Goal: Task Accomplishment & Management: Manage account settings

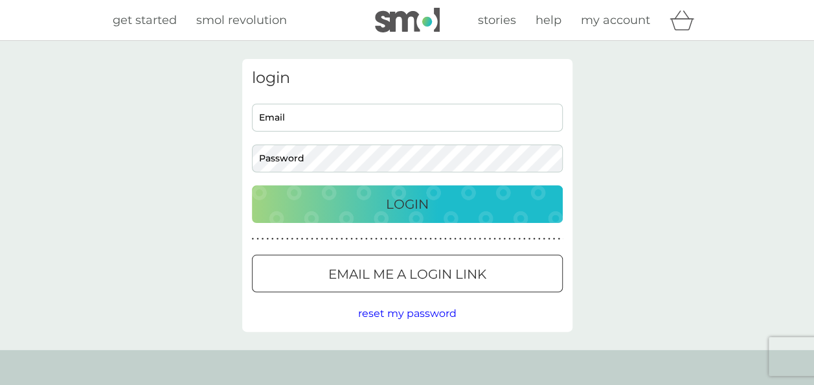
type input "[EMAIL_ADDRESS][DOMAIN_NAME]"
click at [413, 197] on p "Login" at bounding box center [407, 204] width 43 height 21
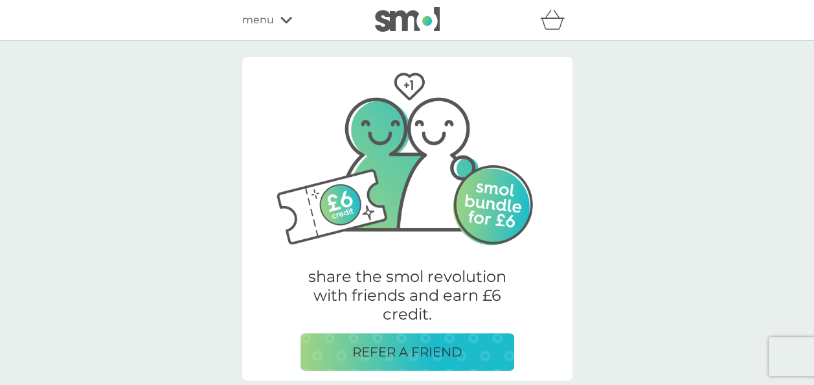
scroll to position [336, 0]
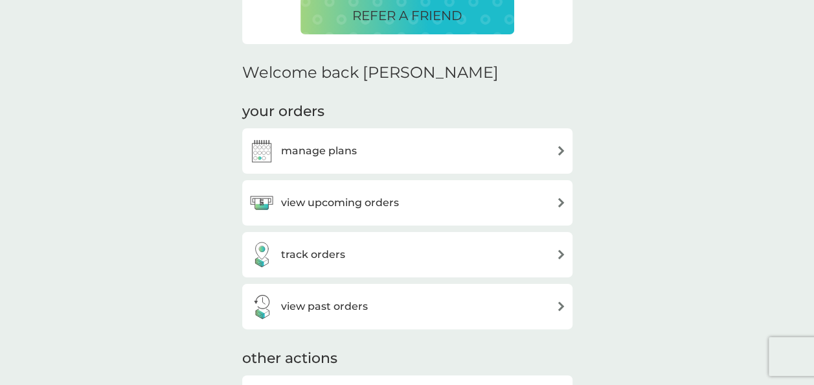
click at [355, 270] on div "track orders" at bounding box center [407, 254] width 330 height 45
click at [343, 260] on div "track orders" at bounding box center [407, 255] width 317 height 26
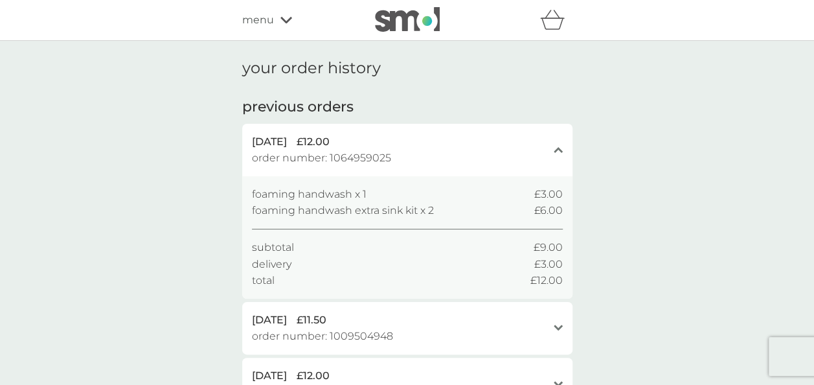
click at [271, 18] on span "menu" at bounding box center [258, 20] width 32 height 17
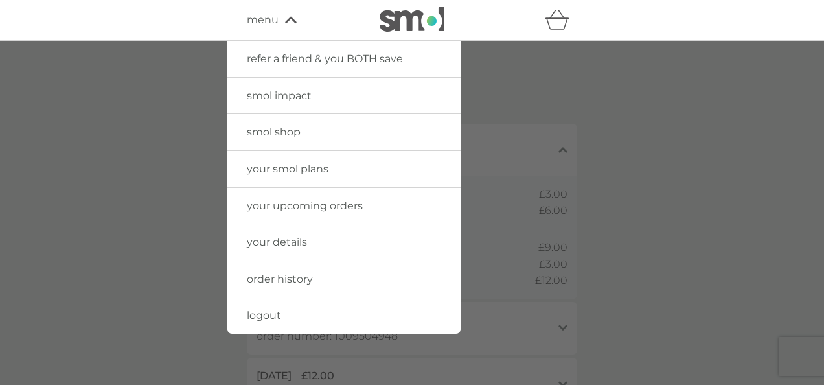
click at [299, 209] on span "your upcoming orders" at bounding box center [305, 206] width 116 height 12
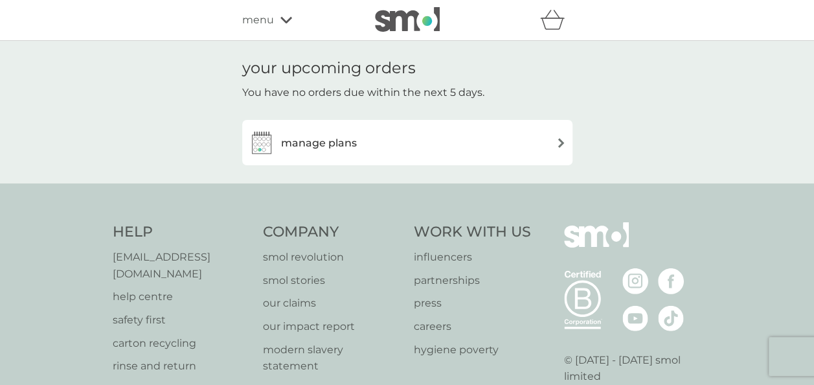
click at [391, 131] on div "manage plans" at bounding box center [407, 143] width 317 height 26
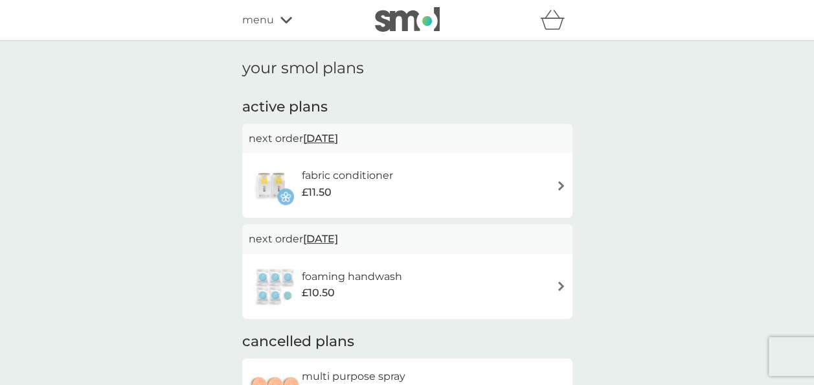
click at [319, 193] on span "£11.50" at bounding box center [316, 192] width 30 height 17
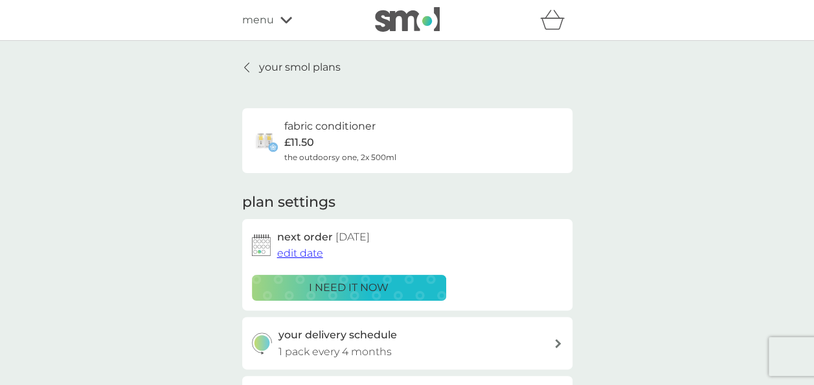
click at [311, 254] on span "edit date" at bounding box center [300, 253] width 46 height 12
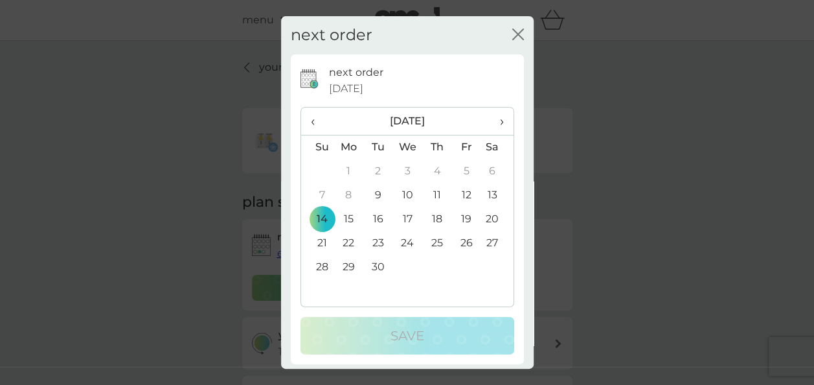
click at [374, 194] on td "9" at bounding box center [377, 195] width 29 height 24
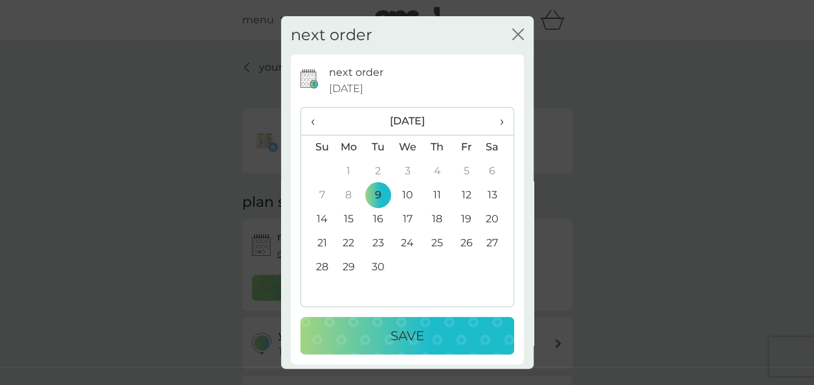
click at [409, 338] on p "Save" at bounding box center [408, 335] width 34 height 21
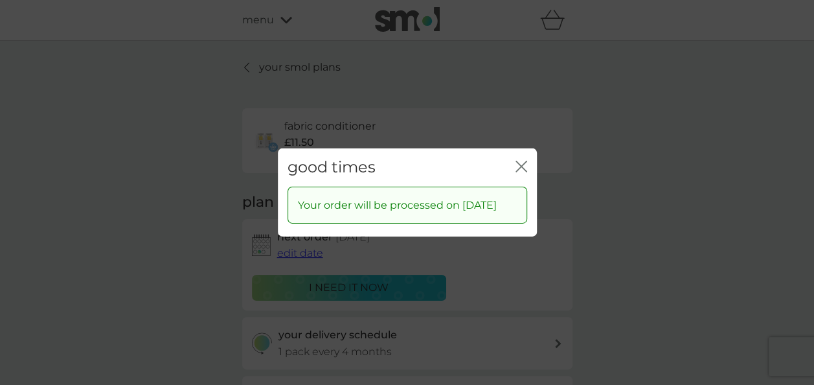
click at [518, 167] on div "close" at bounding box center [522, 167] width 12 height 19
click at [521, 161] on icon "close" at bounding box center [518, 166] width 5 height 10
